Goal: Complete application form

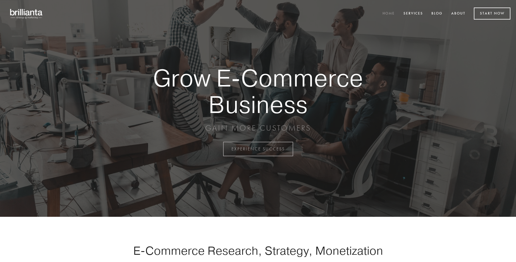
scroll to position [1463, 0]
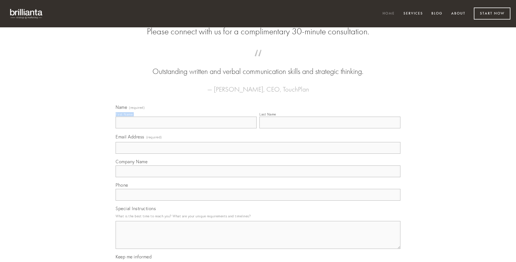
type input "[PERSON_NAME]"
click at [330, 128] on input "Last Name" at bounding box center [329, 123] width 141 height 12
type input "[PERSON_NAME]"
click at [258, 154] on input "Email Address (required)" at bounding box center [258, 148] width 285 height 12
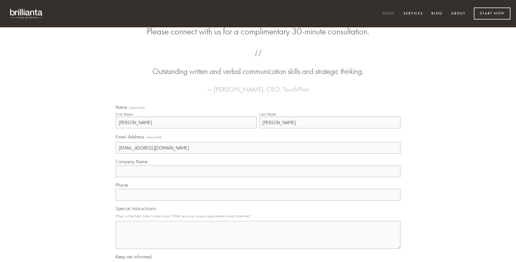
type input "[EMAIL_ADDRESS][DOMAIN_NAME]"
click at [258, 177] on input "Company Name" at bounding box center [258, 172] width 285 height 12
type input "audeo"
click at [258, 201] on input "text" at bounding box center [258, 195] width 285 height 12
click at [258, 240] on textarea "Special Instructions" at bounding box center [258, 235] width 285 height 28
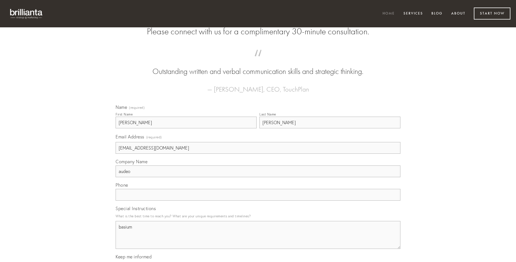
type textarea "basium"
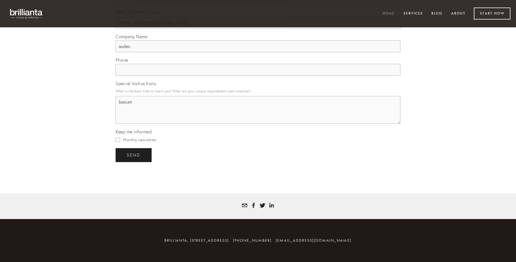
click at [134, 155] on span "send" at bounding box center [134, 155] width 14 height 5
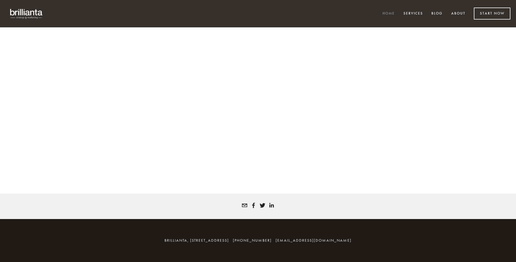
scroll to position [1456, 0]
